Goal: Information Seeking & Learning: Check status

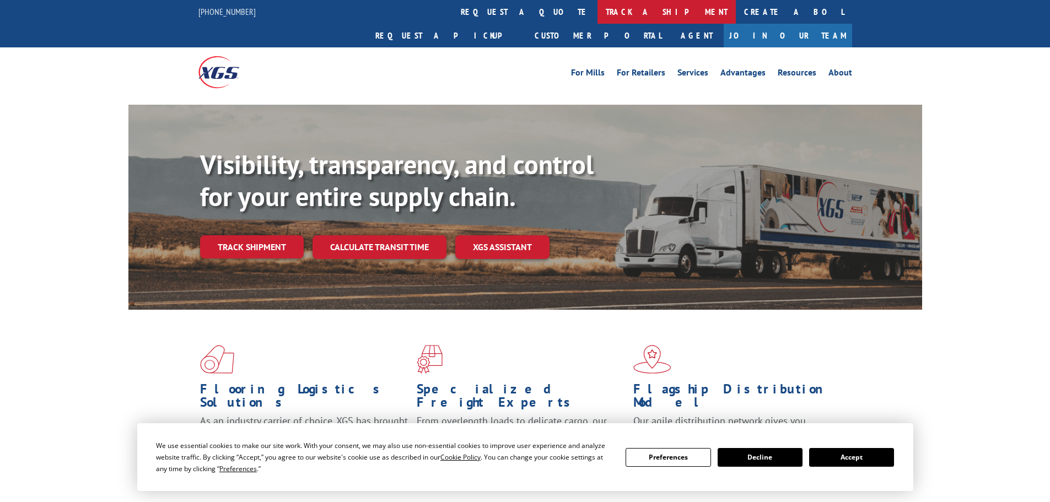
click at [597, 12] on link "track a shipment" at bounding box center [666, 12] width 138 height 24
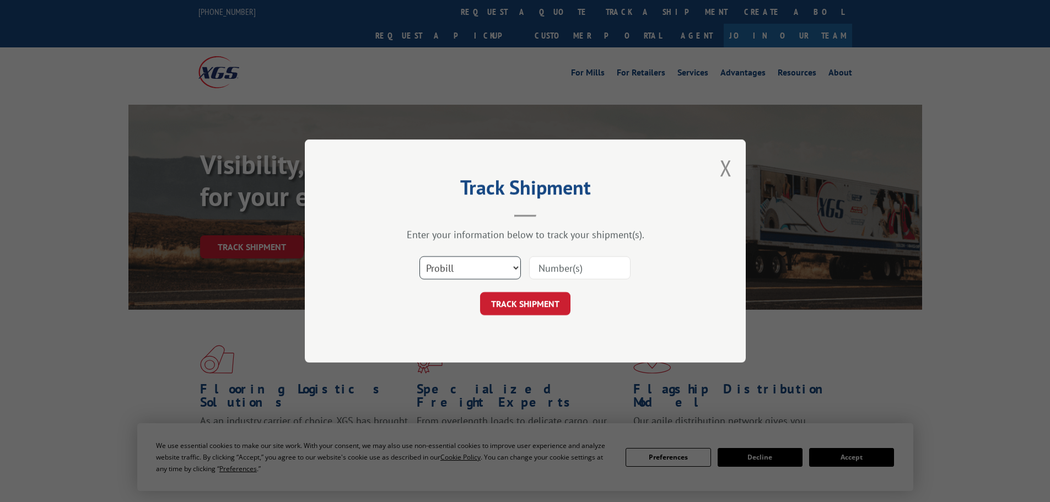
click at [475, 266] on select "Select category... Probill BOL PO" at bounding box center [469, 267] width 101 height 23
select select "po"
click at [419, 256] on select "Select category... Probill BOL PO" at bounding box center [469, 267] width 101 height 23
click at [562, 274] on input at bounding box center [579, 267] width 101 height 23
paste input "26531270"
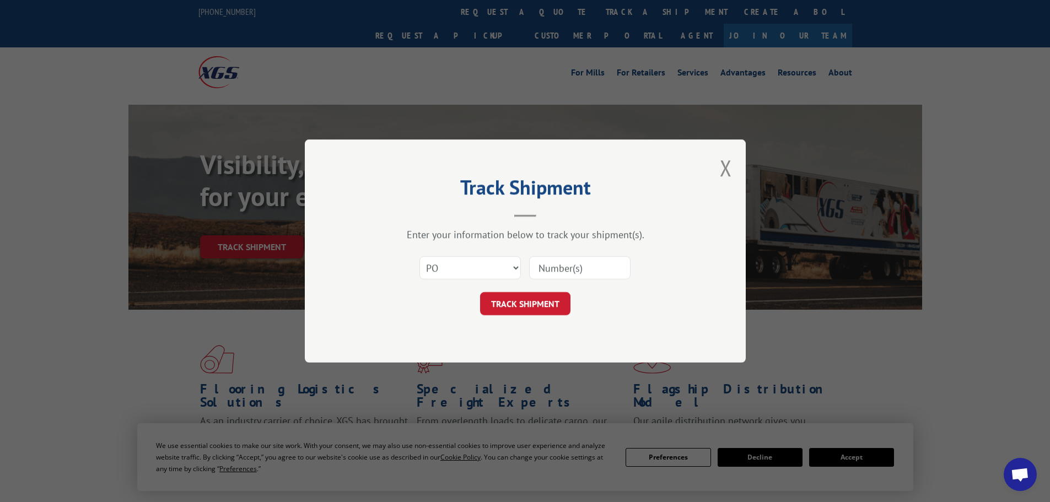
type input "26531270"
click button "TRACK SHIPMENT" at bounding box center [525, 303] width 90 height 23
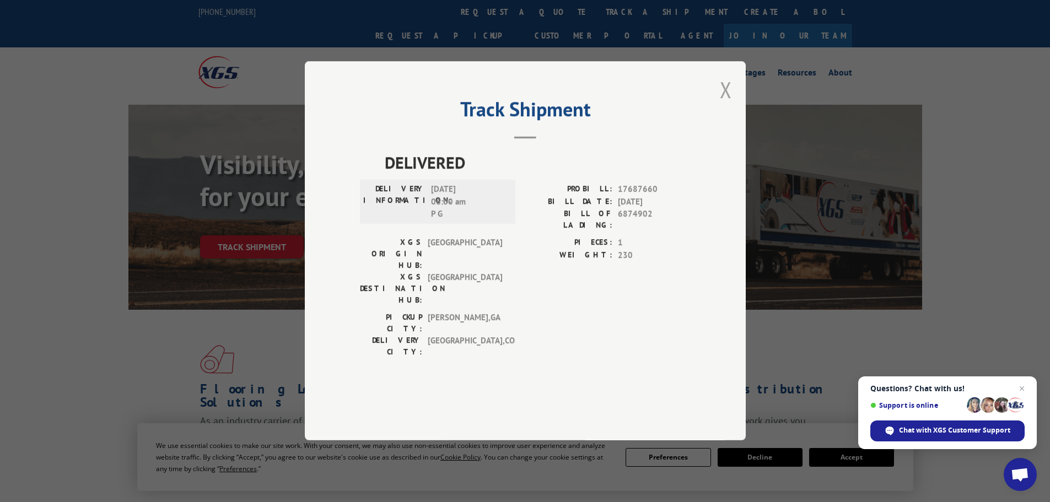
click at [726, 104] on button "Close modal" at bounding box center [726, 89] width 12 height 29
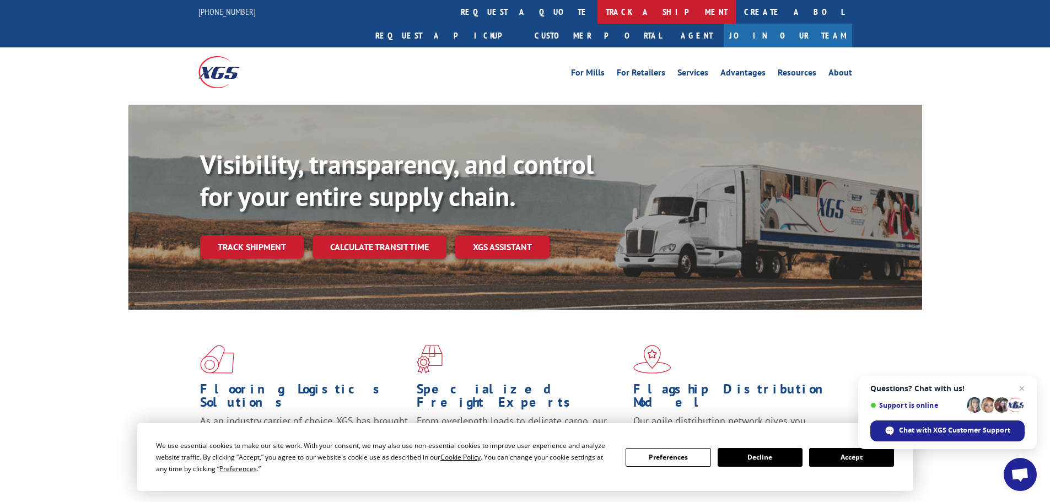
click at [597, 11] on link "track a shipment" at bounding box center [666, 12] width 138 height 24
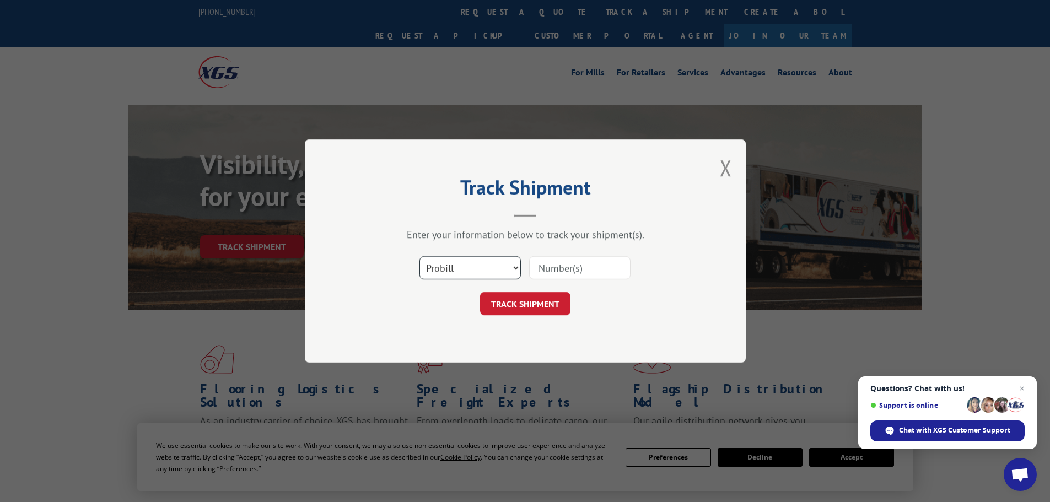
click at [460, 273] on select "Select category... Probill BOL PO" at bounding box center [469, 267] width 101 height 23
select select "po"
click at [419, 256] on select "Select category... Probill BOL PO" at bounding box center [469, 267] width 101 height 23
click at [565, 268] on input at bounding box center [579, 267] width 101 height 23
paste input "26531645"
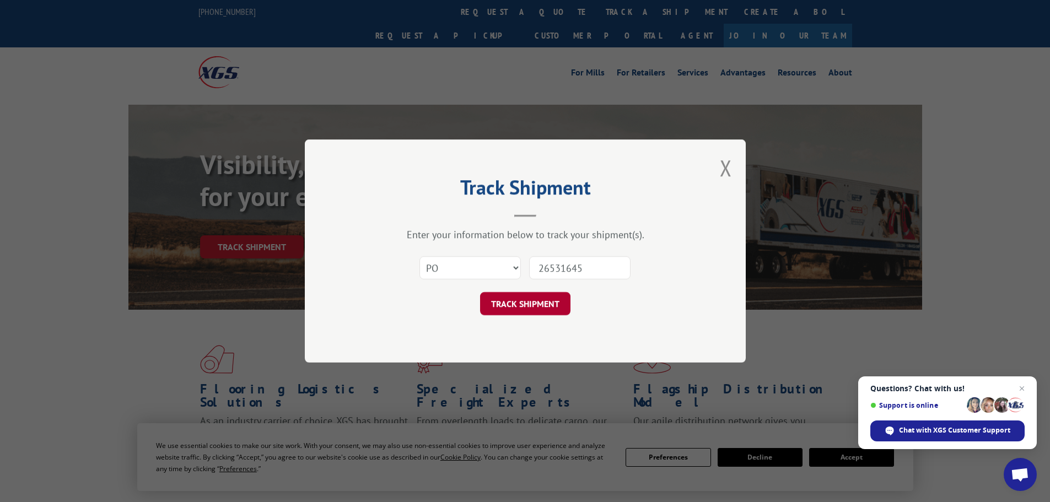
type input "26531645"
click at [523, 307] on button "TRACK SHIPMENT" at bounding box center [525, 303] width 90 height 23
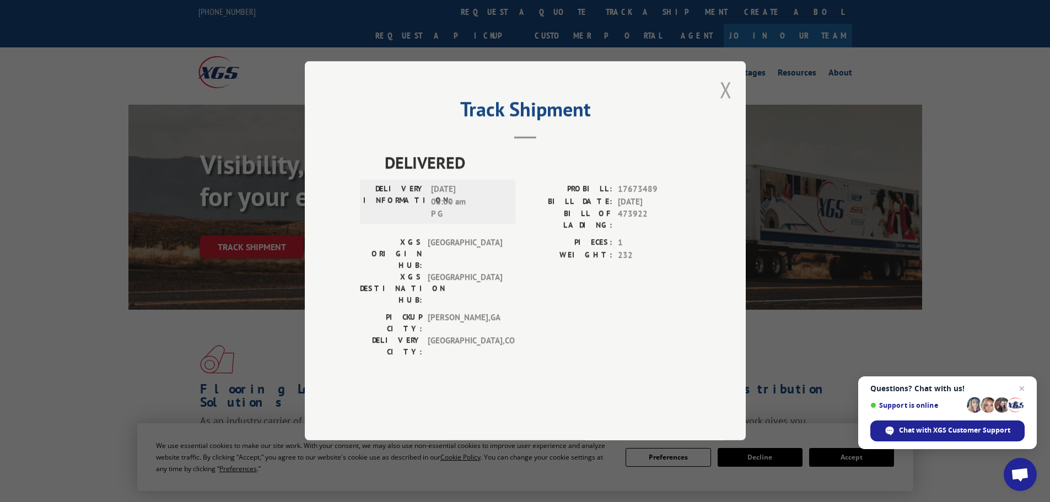
click at [722, 104] on button "Close modal" at bounding box center [726, 89] width 12 height 29
